Goal: Task Accomplishment & Management: Manage account settings

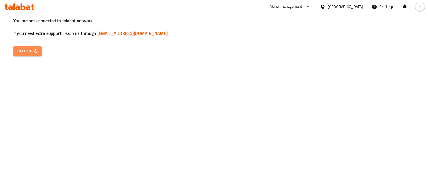
click at [24, 50] on span "Reload" at bounding box center [28, 51] width 20 height 7
click at [37, 55] on button "Reload" at bounding box center [27, 51] width 28 height 10
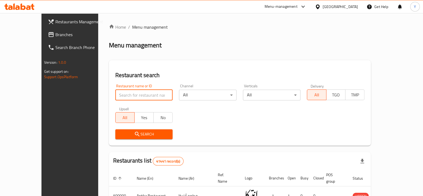
click at [123, 97] on input "search" at bounding box center [144, 95] width 58 height 11
type input "[US_STATE]"
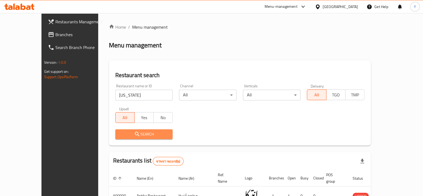
click at [120, 132] on span "Search" at bounding box center [144, 134] width 49 height 7
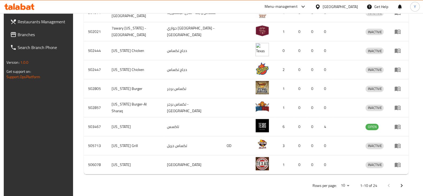
scroll to position [210, 0]
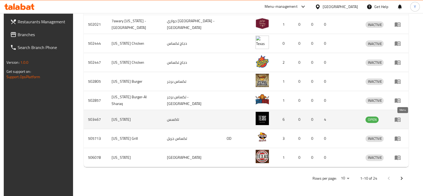
click at [400, 118] on icon "enhanced table" at bounding box center [398, 120] width 6 height 5
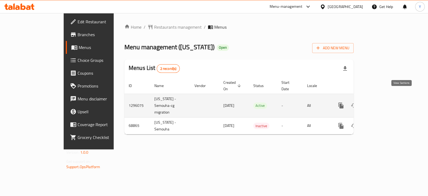
click at [382, 103] on icon "enhanced table" at bounding box center [380, 105] width 5 height 5
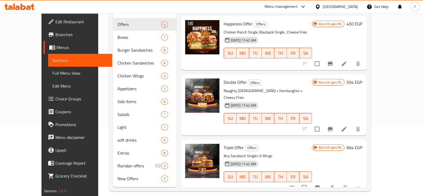
scroll to position [75, 0]
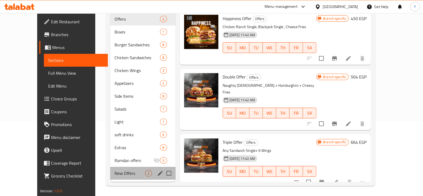
click at [124, 167] on div "New Offers 2" at bounding box center [142, 173] width 65 height 13
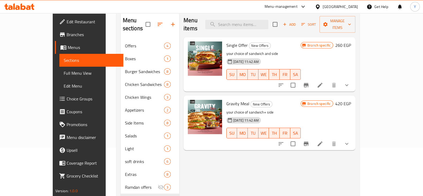
scroll to position [35, 0]
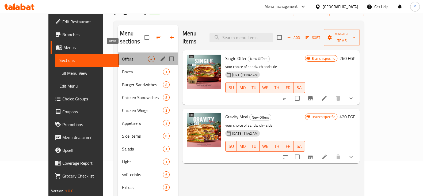
click at [122, 56] on span "Offers" at bounding box center [135, 59] width 26 height 6
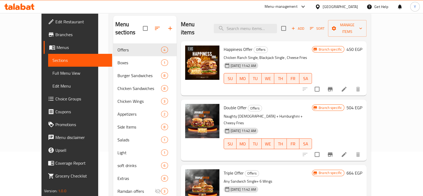
scroll to position [37, 0]
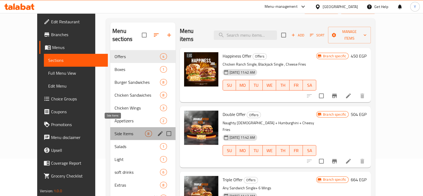
click at [115, 130] on span "Side Items" at bounding box center [130, 133] width 31 height 6
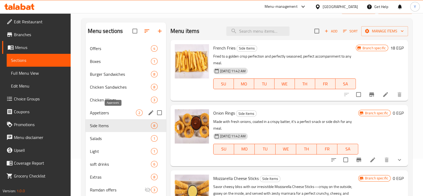
click at [103, 115] on span "Appetizers" at bounding box center [113, 113] width 46 height 6
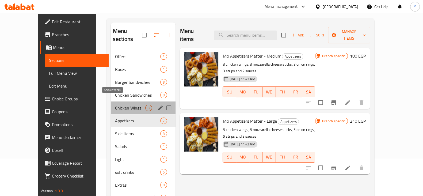
click at [115, 105] on span "Chicken Wings" at bounding box center [130, 108] width 30 height 6
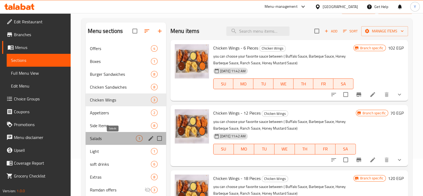
click at [108, 140] on span "Salads" at bounding box center [113, 138] width 46 height 6
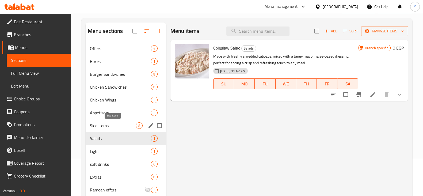
click at [107, 127] on span "Side Items" at bounding box center [113, 125] width 46 height 6
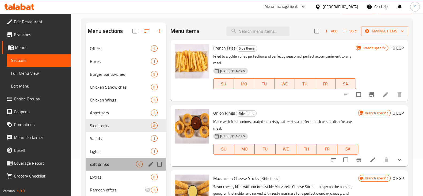
click at [110, 160] on div "soft drinks 6" at bounding box center [126, 164] width 81 height 13
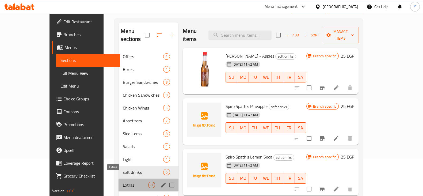
click at [123, 182] on span "Extras" at bounding box center [135, 185] width 25 height 6
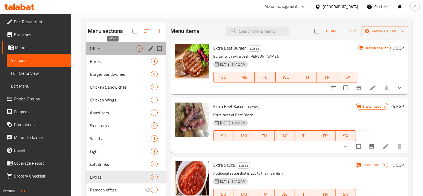
click at [112, 50] on span "Offers" at bounding box center [113, 48] width 46 height 6
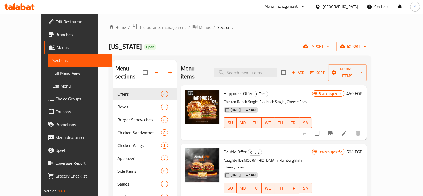
click at [139, 28] on span "Restaurants management" at bounding box center [163, 27] width 48 height 6
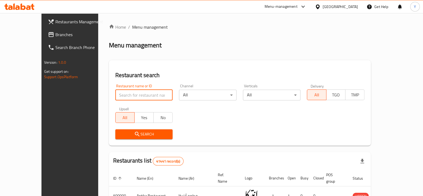
click at [115, 96] on input "search" at bounding box center [144, 95] width 58 height 11
type input "frotos"
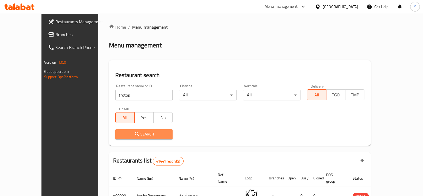
click at [127, 133] on span "Search" at bounding box center [144, 134] width 49 height 7
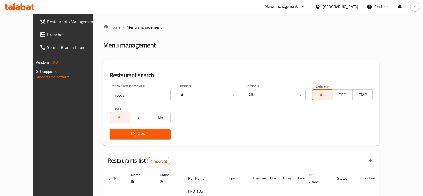
scroll to position [39, 0]
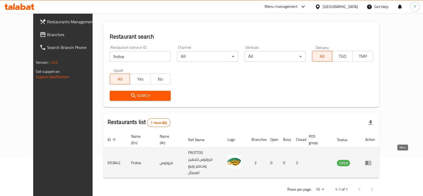
click at [372, 160] on icon "enhanced table" at bounding box center [368, 163] width 6 height 6
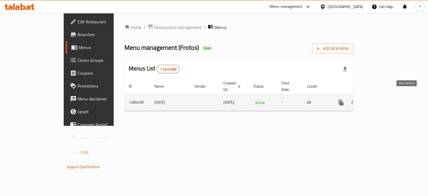
click at [383, 99] on icon "enhanced table" at bounding box center [380, 102] width 6 height 6
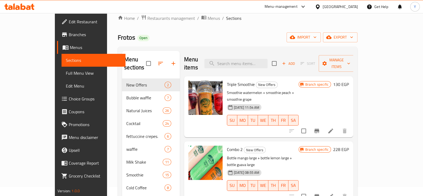
scroll to position [11, 0]
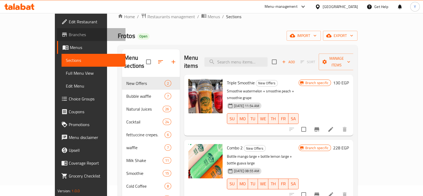
click at [69, 35] on span "Branches" at bounding box center [95, 34] width 52 height 6
